Goal: Task Accomplishment & Management: Manage account settings

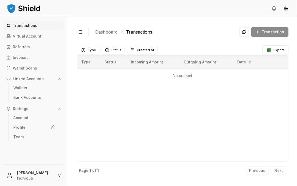
click at [268, 29] on div "Transaction" at bounding box center [263, 32] width 49 height 10
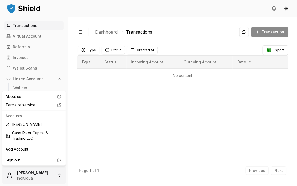
click at [60, 176] on html "Transactions Virtual Account Referrals Invoices Wallet Scans Linked Accounts Wa…" at bounding box center [148, 93] width 297 height 186
click at [37, 135] on div "Cane River Capital & Trading LLC" at bounding box center [33, 136] width 61 height 14
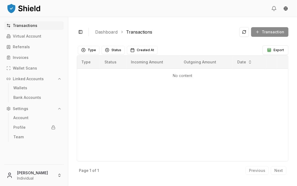
click at [262, 32] on div "Transaction" at bounding box center [263, 32] width 49 height 10
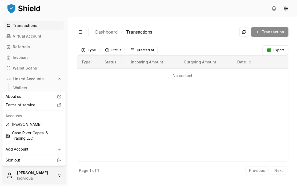
click at [61, 175] on html "Transactions Virtual Account Referrals Invoices Wallet Scans Linked Accounts Wa…" at bounding box center [148, 93] width 297 height 186
click at [28, 138] on div "Cane River Capital & Trading LLC" at bounding box center [33, 136] width 61 height 14
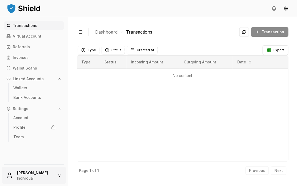
click at [58, 178] on html "Transactions Virtual Account Referrals Invoices Wallet Scans Linked Accounts Wa…" at bounding box center [148, 93] width 297 height 186
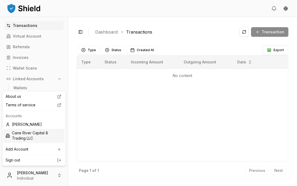
click at [7, 136] on icon at bounding box center [8, 136] width 4 height 4
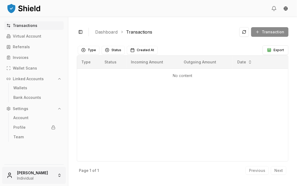
click at [51, 173] on html "Transactions Virtual Account Referrals Invoices Wallet Scans Linked Accounts Wa…" at bounding box center [148, 93] width 297 height 186
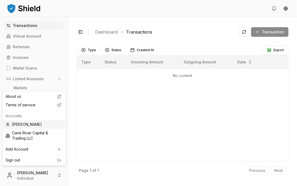
click at [39, 124] on div "Adrian Demery" at bounding box center [33, 124] width 61 height 9
click at [60, 175] on html "Transactions Virtual Account Referrals Invoices Wallet Scans Linked Accounts Wa…" at bounding box center [148, 93] width 297 height 186
click at [39, 135] on div "Cane River Capital & Trading LLC" at bounding box center [33, 136] width 61 height 14
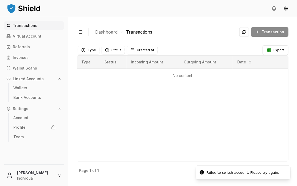
click at [225, 174] on div "Failed to switch account. Please try again." at bounding box center [242, 172] width 73 height 5
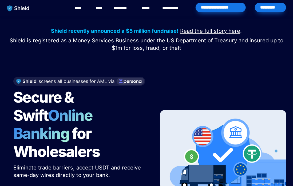
click at [274, 7] on div "*********" at bounding box center [269, 8] width 31 height 10
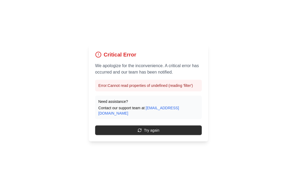
click at [143, 128] on button "Try again" at bounding box center [148, 131] width 107 height 10
